Goal: Task Accomplishment & Management: Use online tool/utility

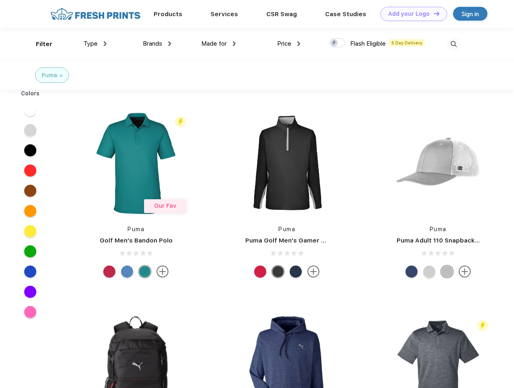
click at [411, 14] on link "Add your Logo Design Tool" at bounding box center [414, 14] width 67 height 14
click at [0, 0] on div "Design Tool" at bounding box center [0, 0] width 0 height 0
click at [433, 13] on link "Add your Logo Design Tool" at bounding box center [414, 14] width 67 height 14
click at [39, 44] on div "Filter" at bounding box center [44, 44] width 17 height 9
click at [95, 44] on span "Type" at bounding box center [91, 43] width 14 height 7
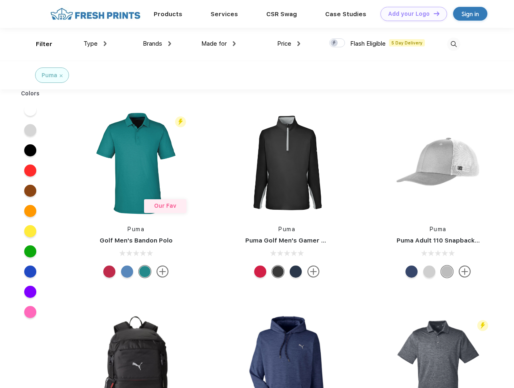
click at [157, 44] on span "Brands" at bounding box center [152, 43] width 19 height 7
click at [219, 44] on span "Made for" at bounding box center [213, 43] width 25 height 7
click at [289, 44] on span "Price" at bounding box center [284, 43] width 14 height 7
click at [338, 43] on div at bounding box center [337, 42] width 16 height 9
click at [335, 43] on input "checkbox" at bounding box center [331, 40] width 5 height 5
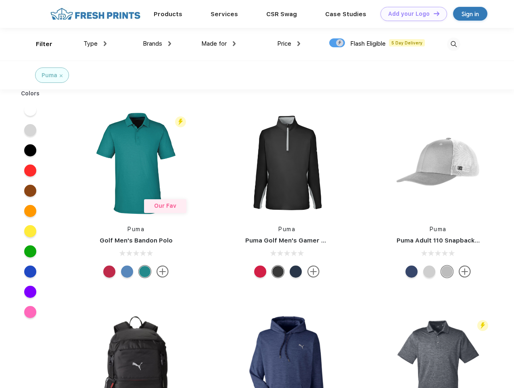
click at [454, 44] on img at bounding box center [453, 44] width 13 height 13
